Goal: Task Accomplishment & Management: Manage account settings

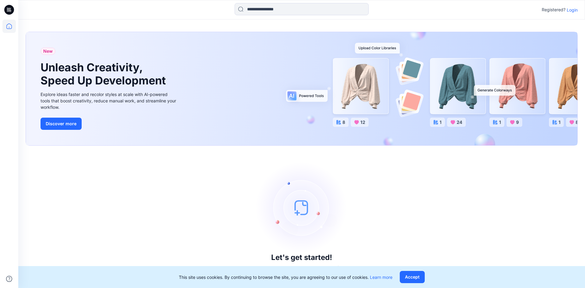
drag, startPoint x: 569, startPoint y: 13, endPoint x: 569, endPoint y: 22, distance: 8.5
click at [569, 13] on div "Registered? Login" at bounding box center [560, 9] width 36 height 7
click at [573, 10] on p "Login" at bounding box center [572, 10] width 11 height 6
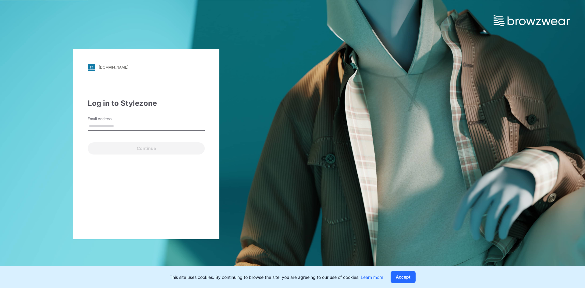
click at [164, 126] on input "Email Address" at bounding box center [146, 126] width 117 height 9
type input "**********"
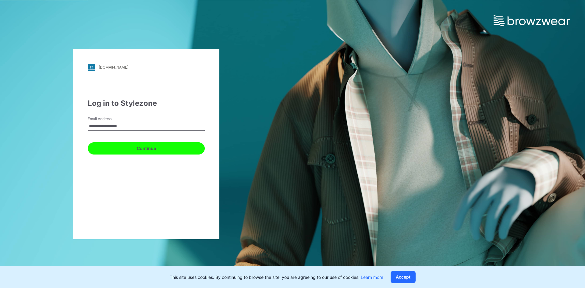
click at [154, 148] on button "Continue" at bounding box center [146, 148] width 117 height 12
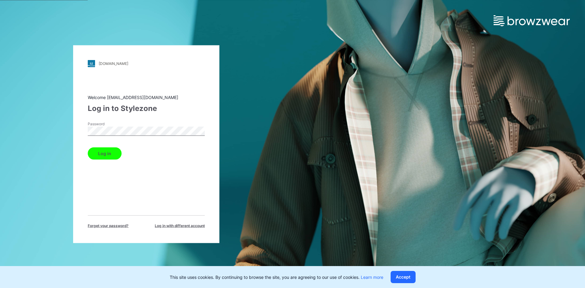
click at [102, 151] on button "Log in" at bounding box center [105, 153] width 34 height 12
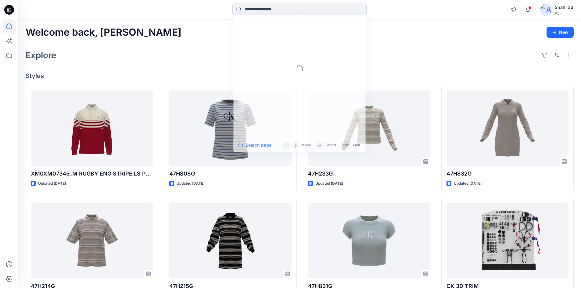
click at [265, 11] on input at bounding box center [299, 9] width 134 height 12
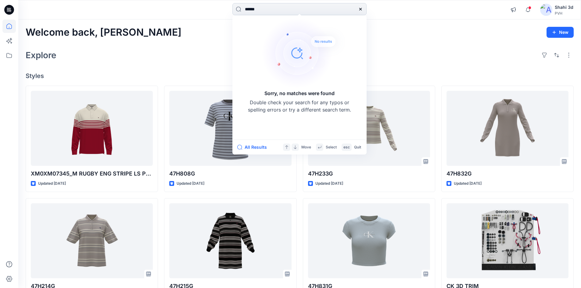
type input "******"
click at [450, 28] on div "Welcome back, Shahi New" at bounding box center [300, 32] width 548 height 11
drag, startPoint x: 277, startPoint y: 9, endPoint x: 52, endPoint y: 8, distance: 224.1
click at [105, 8] on div "****** Sorry, no matches were found Double check your search for any typos or s…" at bounding box center [299, 9] width 562 height 13
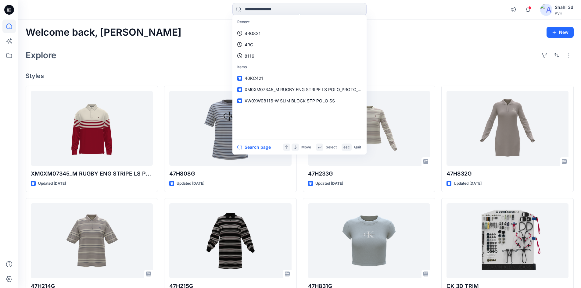
click at [171, 27] on div "Welcome back, Shahi New" at bounding box center [300, 32] width 548 height 11
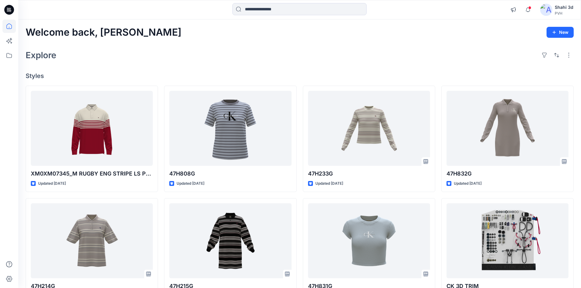
click at [435, 73] on h4 "Styles" at bounding box center [300, 75] width 548 height 7
click at [441, 61] on div "Explore" at bounding box center [300, 55] width 548 height 15
click at [353, 54] on div "Explore" at bounding box center [300, 55] width 548 height 15
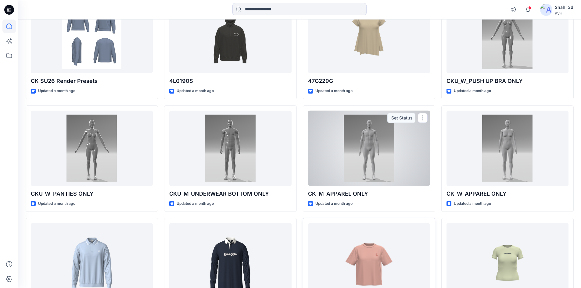
scroll to position [2597, 0]
